Goal: Task Accomplishment & Management: Complete application form

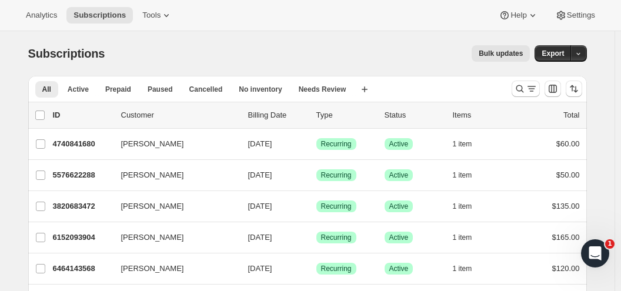
click at [148, 15] on span "Tools" at bounding box center [151, 15] width 18 height 9
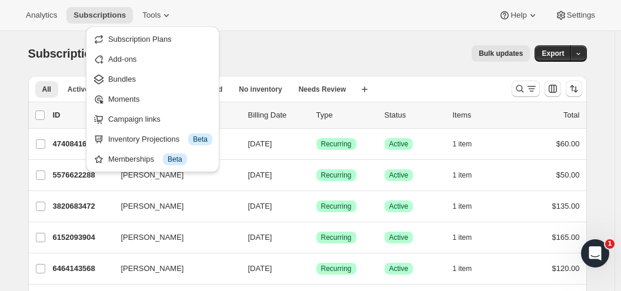
click at [150, 78] on span "Bundles" at bounding box center [160, 79] width 104 height 12
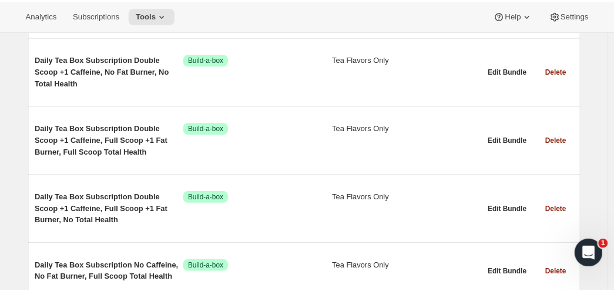
scroll to position [11092, 0]
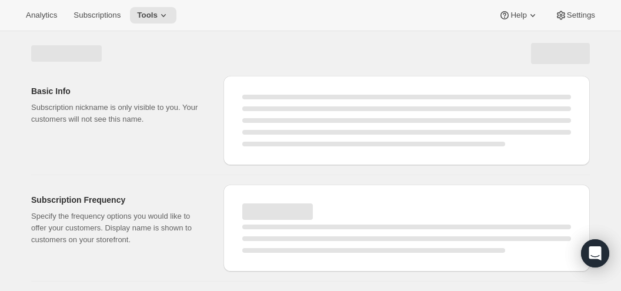
select select "WEEK"
select select "MONTH"
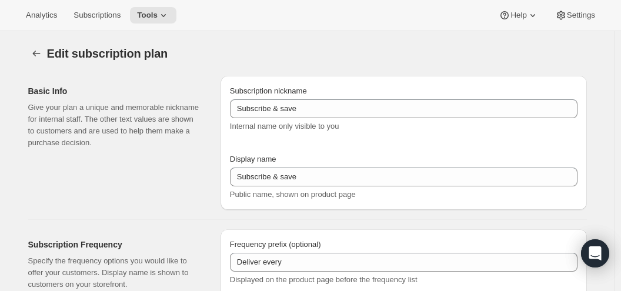
type input "Subscribe & save build a box"
type input "$5 Teas - Monthly Subscription"
type input "1"
select select "MONTH"
type input "month"
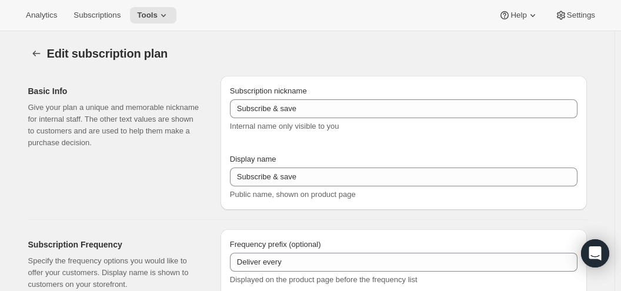
type input "0.0"
select select "FIXED_AMOUNT"
type input "No obligation, cancel at any time. If subscribed for five months, get a $25 cre…"
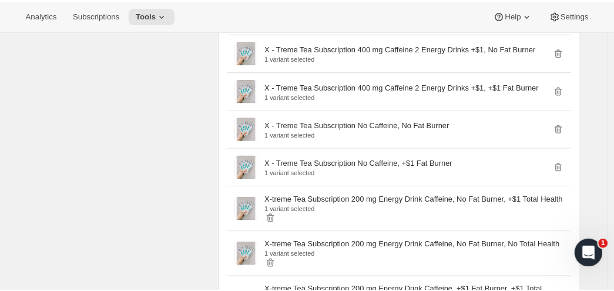
scroll to position [2703, 0]
